Goal: Find specific page/section: Find specific page/section

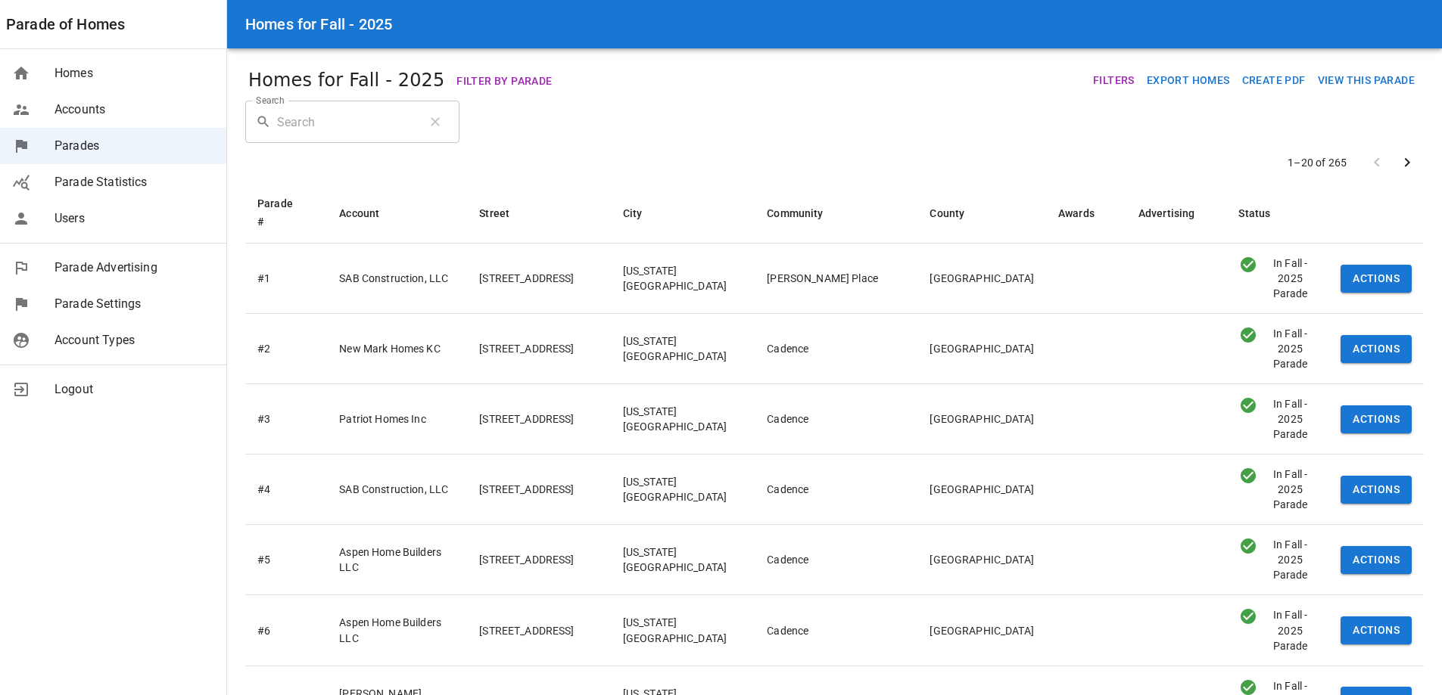
click at [329, 118] on input "Search" at bounding box center [346, 122] width 138 height 42
click at [91, 65] on span "Homes" at bounding box center [134, 73] width 160 height 18
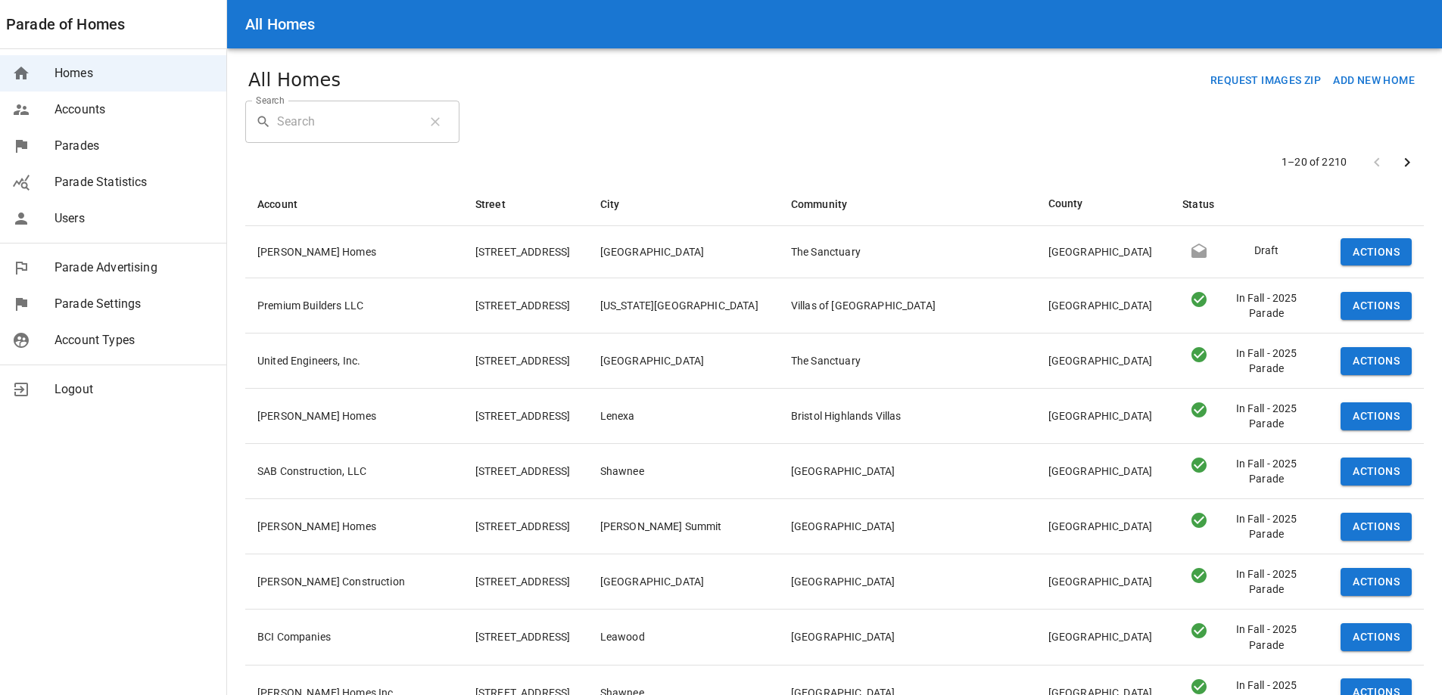
click at [333, 135] on input "Search" at bounding box center [346, 122] width 138 height 42
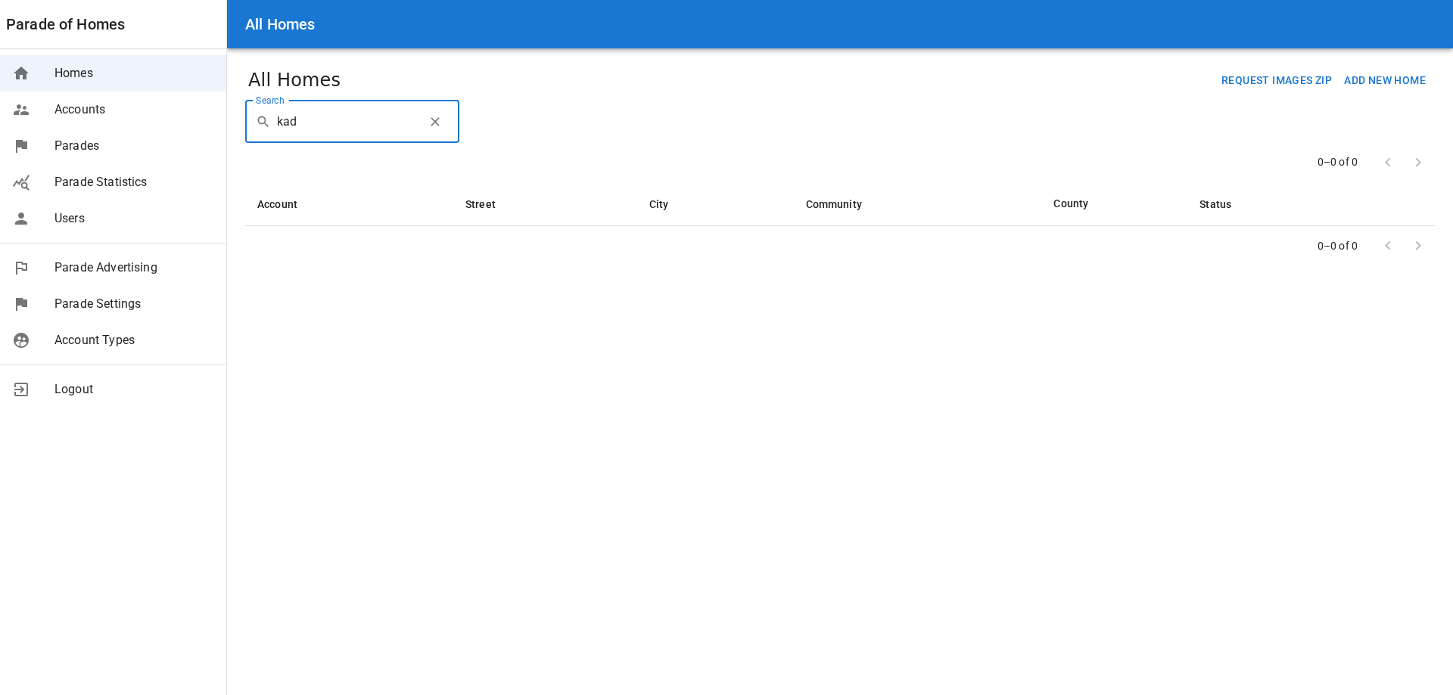
type input "kad"
click at [428, 122] on icon "button" at bounding box center [435, 121] width 15 height 15
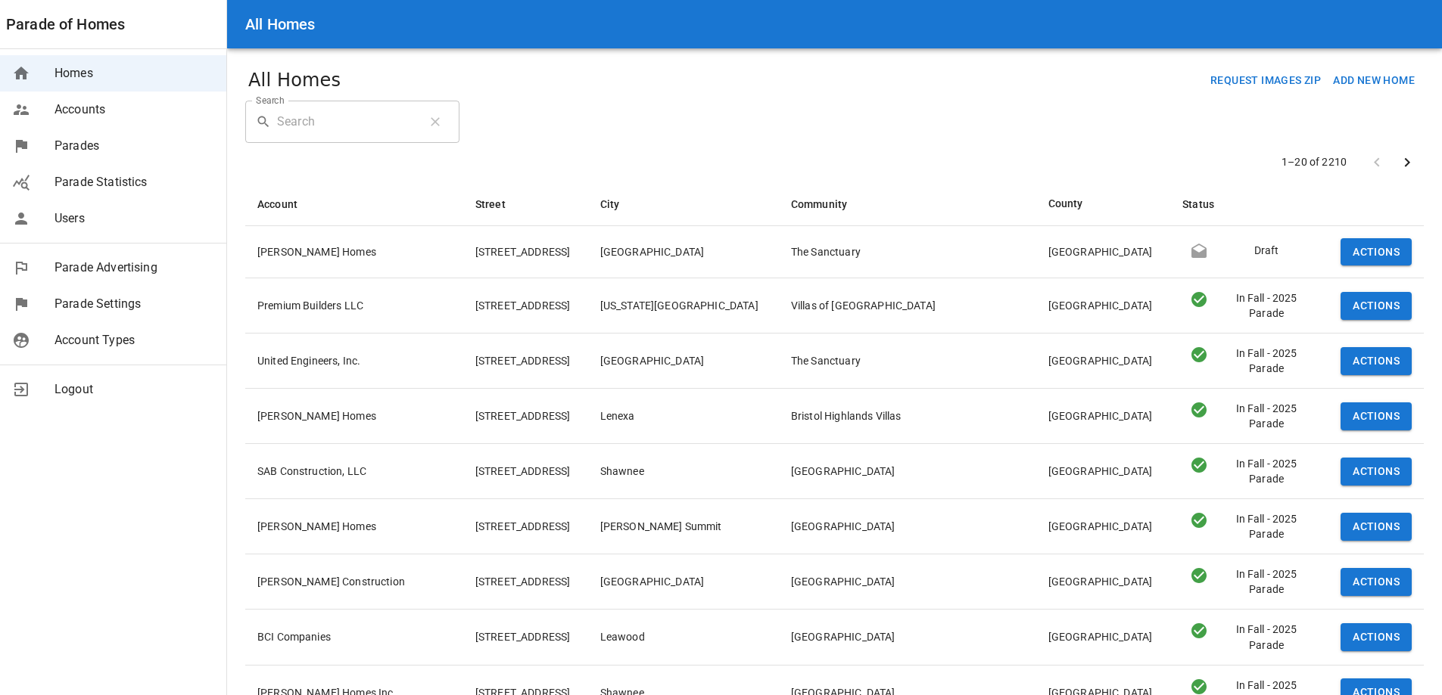
click at [121, 113] on span "Accounts" at bounding box center [134, 110] width 160 height 18
